Goal: Check status: Check status

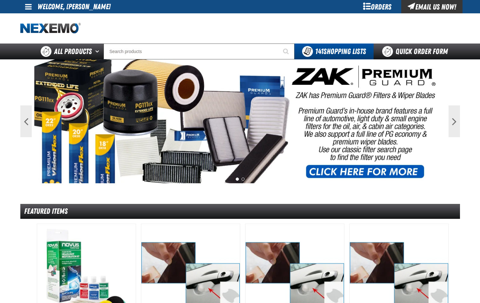
click at [378, 4] on div "Orders" at bounding box center [378, 6] width 48 height 13
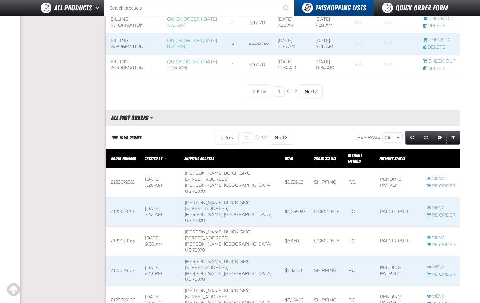
scroll to position [603, 0]
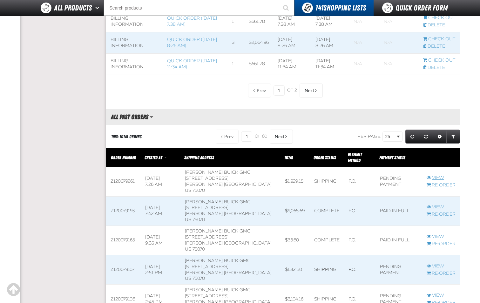
click at [437, 179] on link "View" at bounding box center [441, 178] width 29 height 6
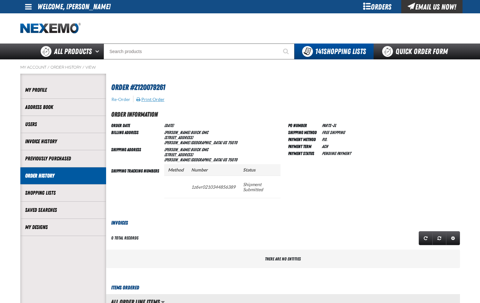
click at [154, 101] on button "Print Order" at bounding box center [150, 100] width 29 height 6
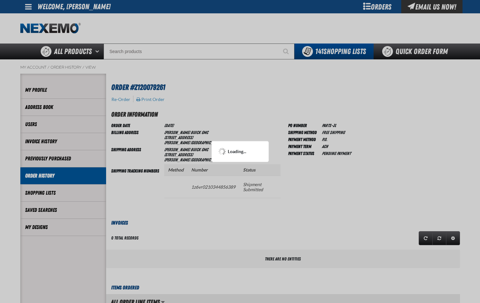
click at [260, 212] on div at bounding box center [240, 151] width 480 height 303
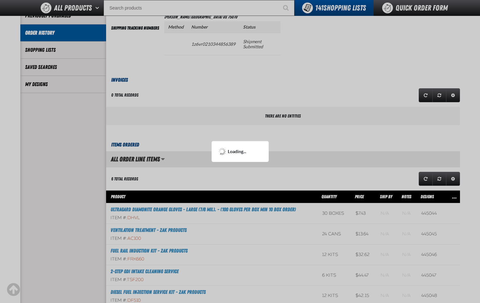
scroll to position [159, 0]
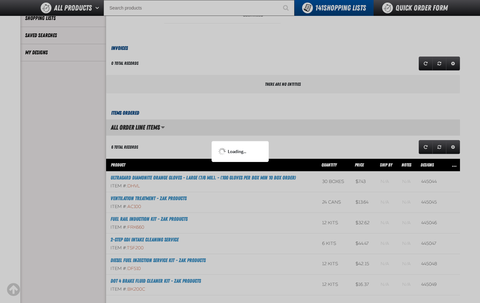
click at [246, 85] on div at bounding box center [240, 151] width 480 height 303
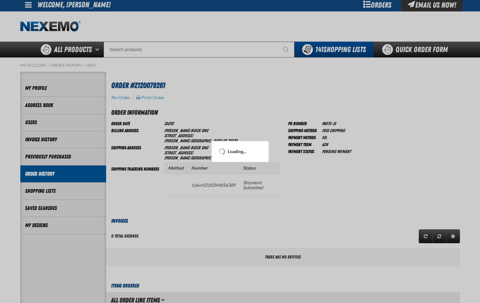
scroll to position [0, 0]
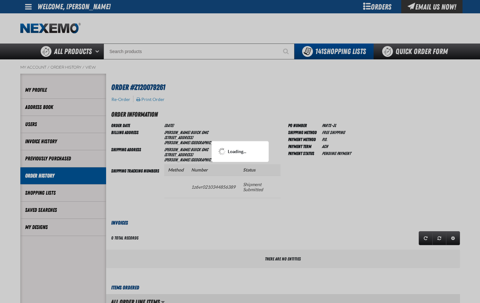
click at [201, 113] on div at bounding box center [240, 151] width 480 height 303
